Goal: Check status: Check status

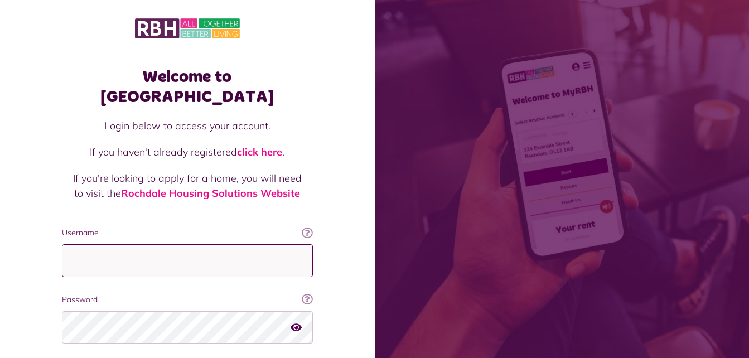
click at [109, 244] on input "Username" at bounding box center [187, 260] width 251 height 33
type input "**********"
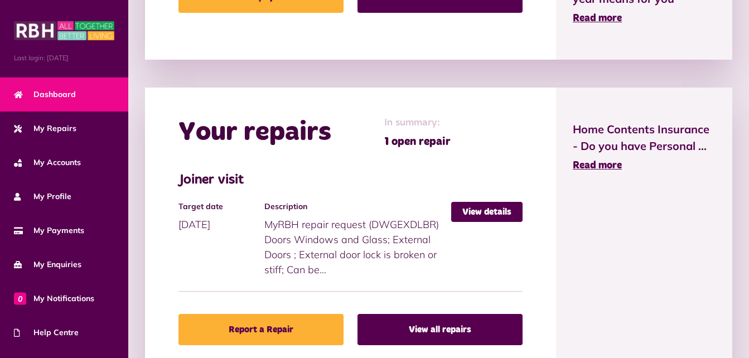
scroll to position [446, 0]
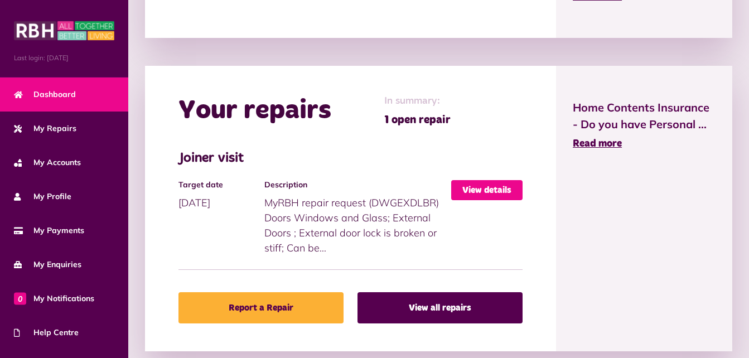
click at [484, 189] on link "View details" at bounding box center [486, 190] width 71 height 20
